Goal: Transaction & Acquisition: Purchase product/service

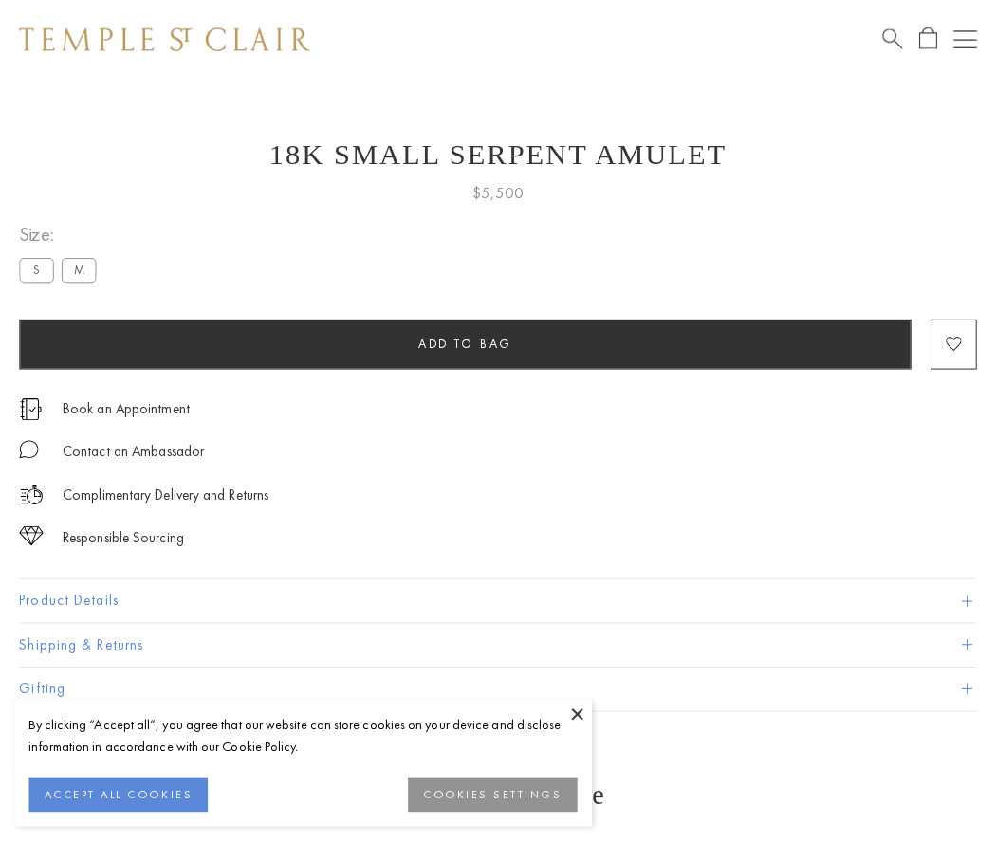
scroll to position [76, 0]
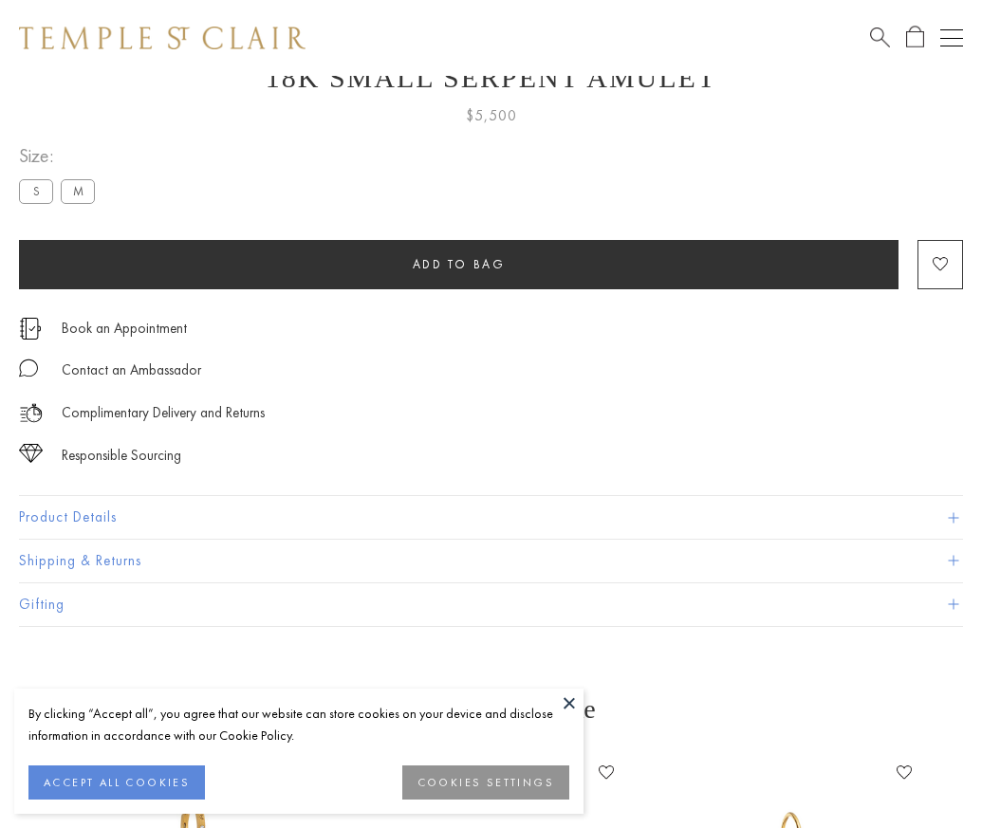
click at [458, 264] on span "Add to bag" at bounding box center [459, 264] width 93 height 16
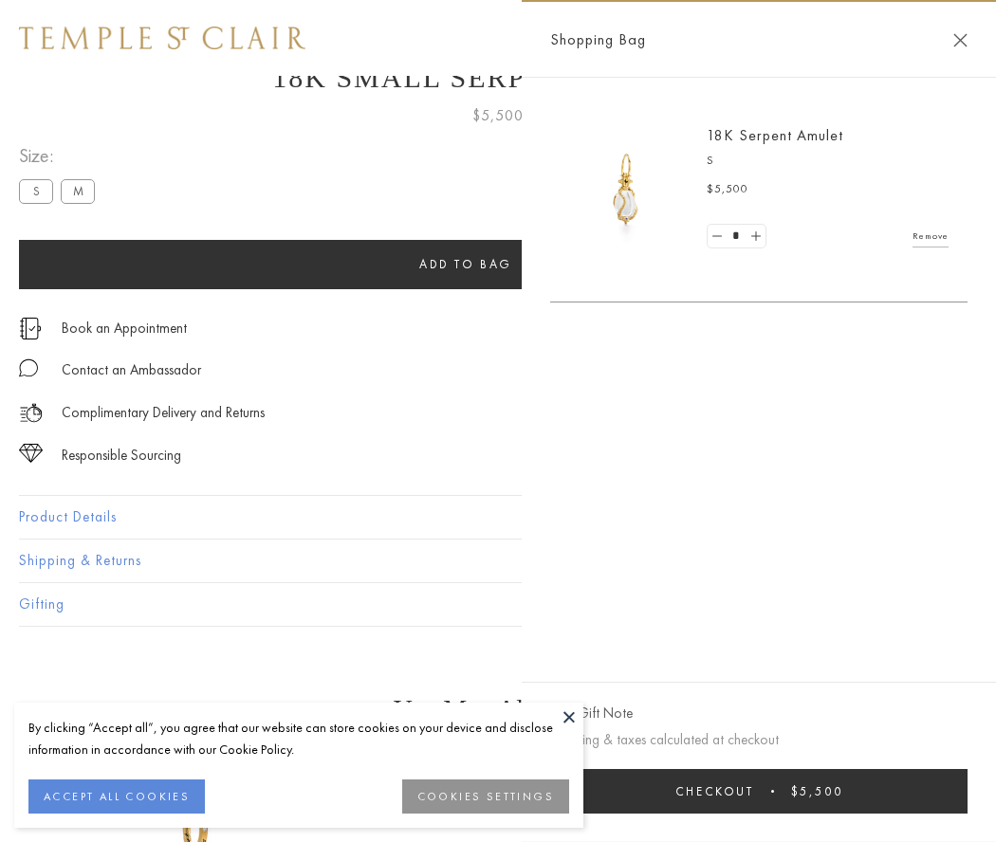
click at [759, 791] on button "Checkout $5,500" at bounding box center [758, 791] width 417 height 45
